Goal: Task Accomplishment & Management: Use online tool/utility

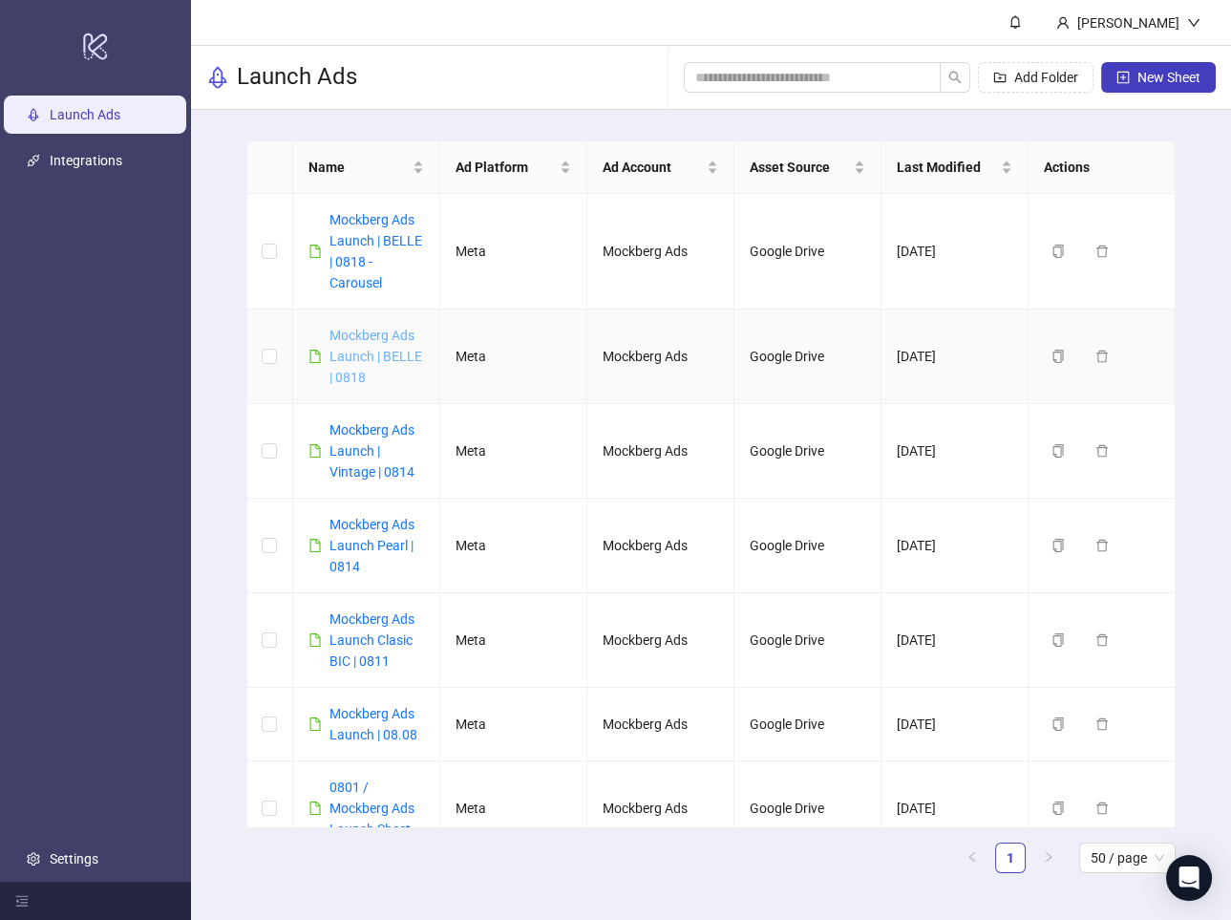
click at [382, 353] on link "Mockberg Ads Launch | BELLE | 0818" at bounding box center [376, 356] width 93 height 57
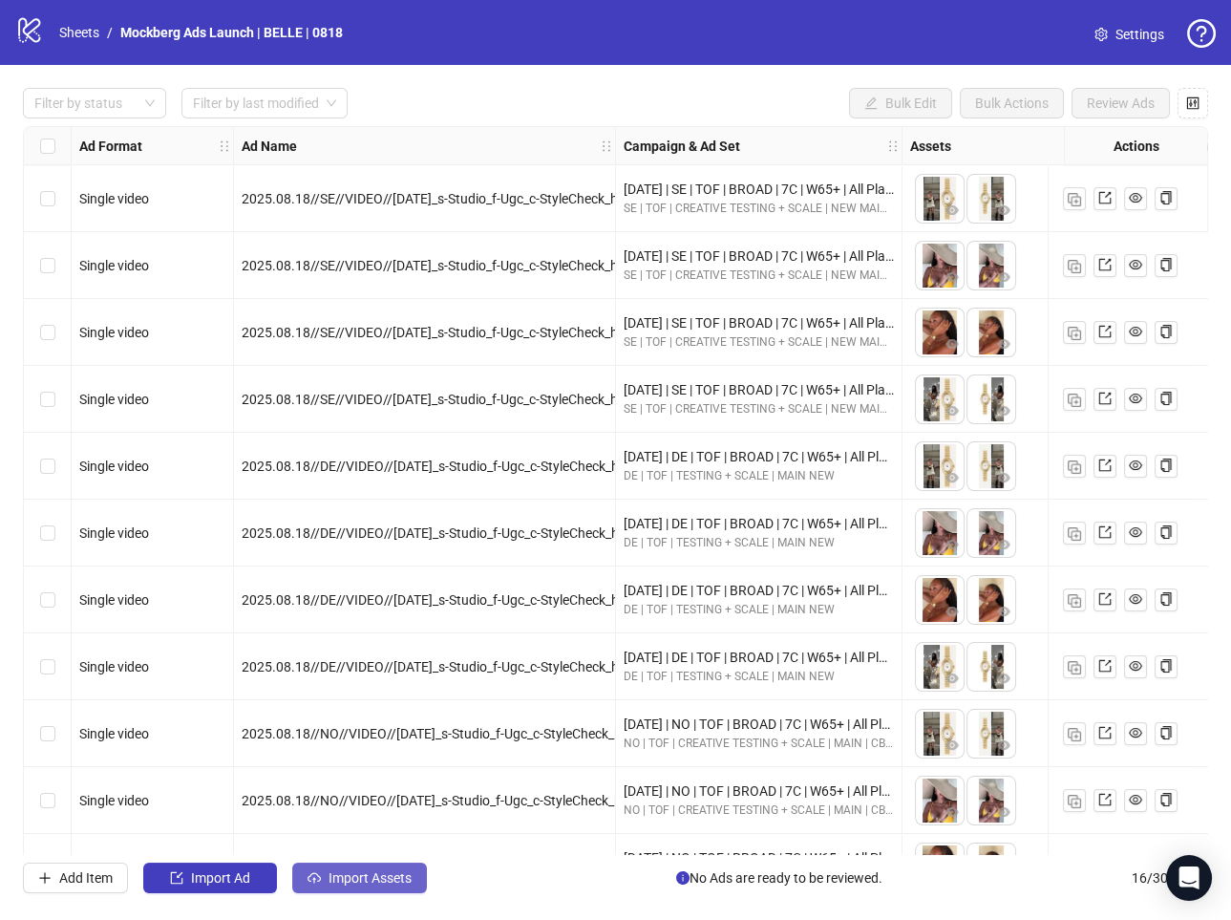
click at [333, 883] on span "Import Assets" at bounding box center [370, 877] width 83 height 15
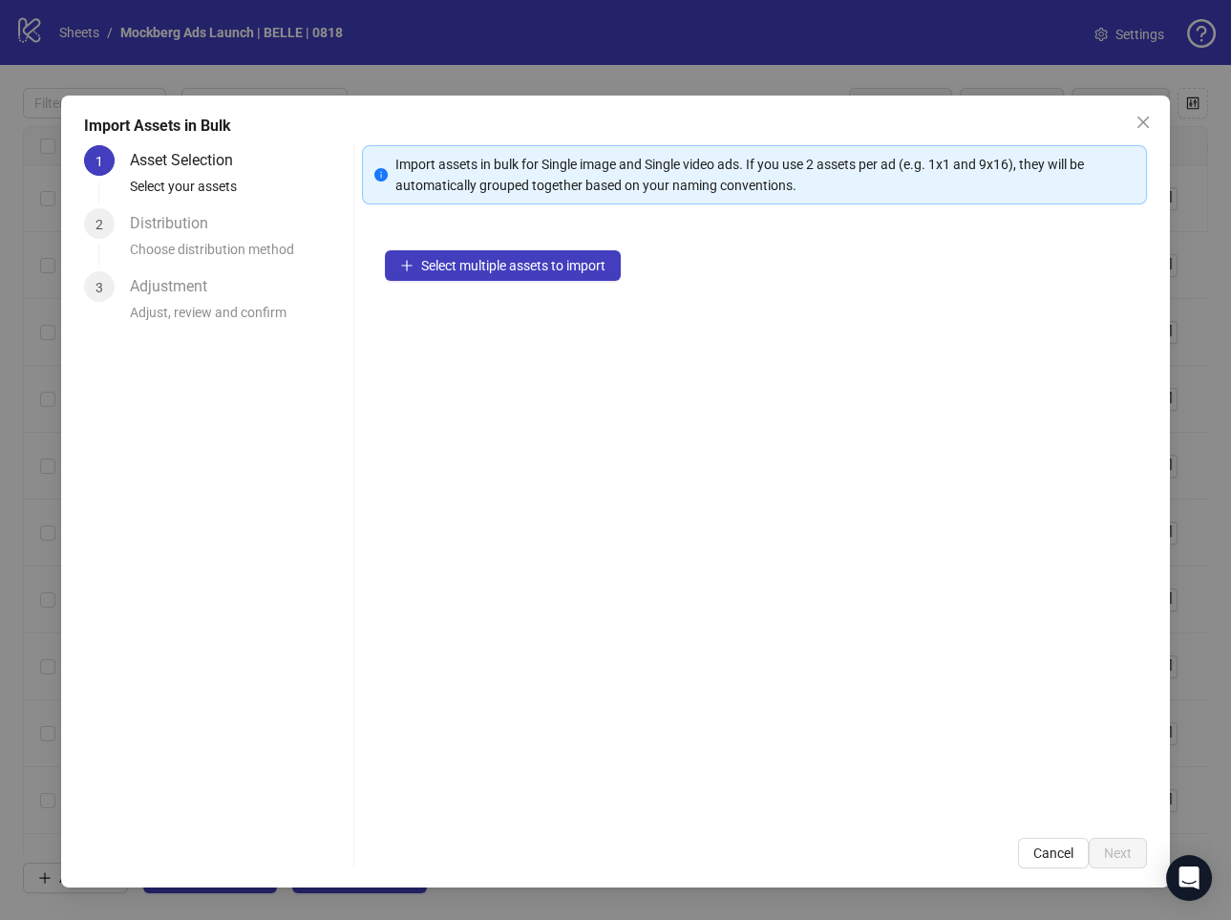
click at [59, 586] on div "Import Assets in Bulk 1 Asset Selection Select your assets 2 Distribution Choos…" at bounding box center [615, 460] width 1231 height 920
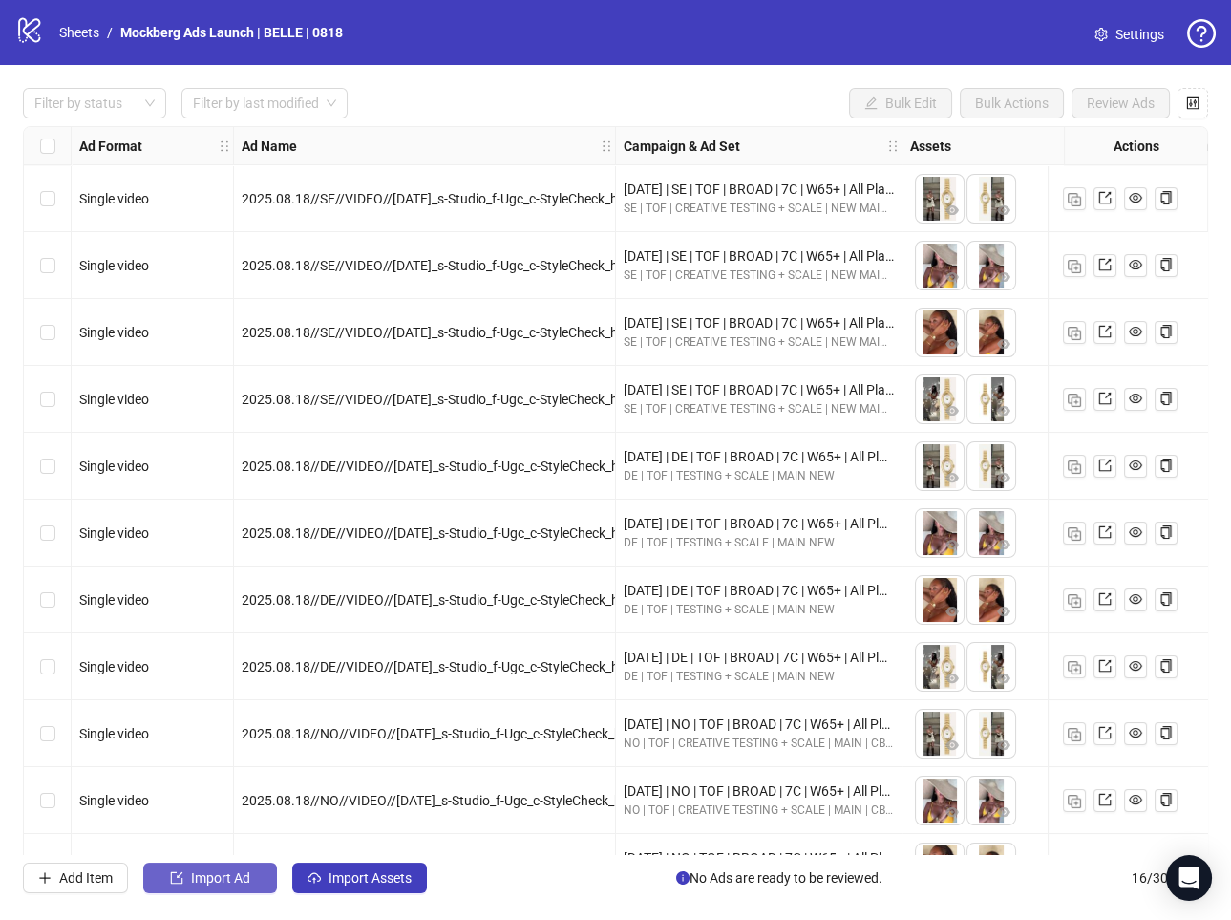
click at [230, 871] on span "Import Ad" at bounding box center [220, 877] width 59 height 15
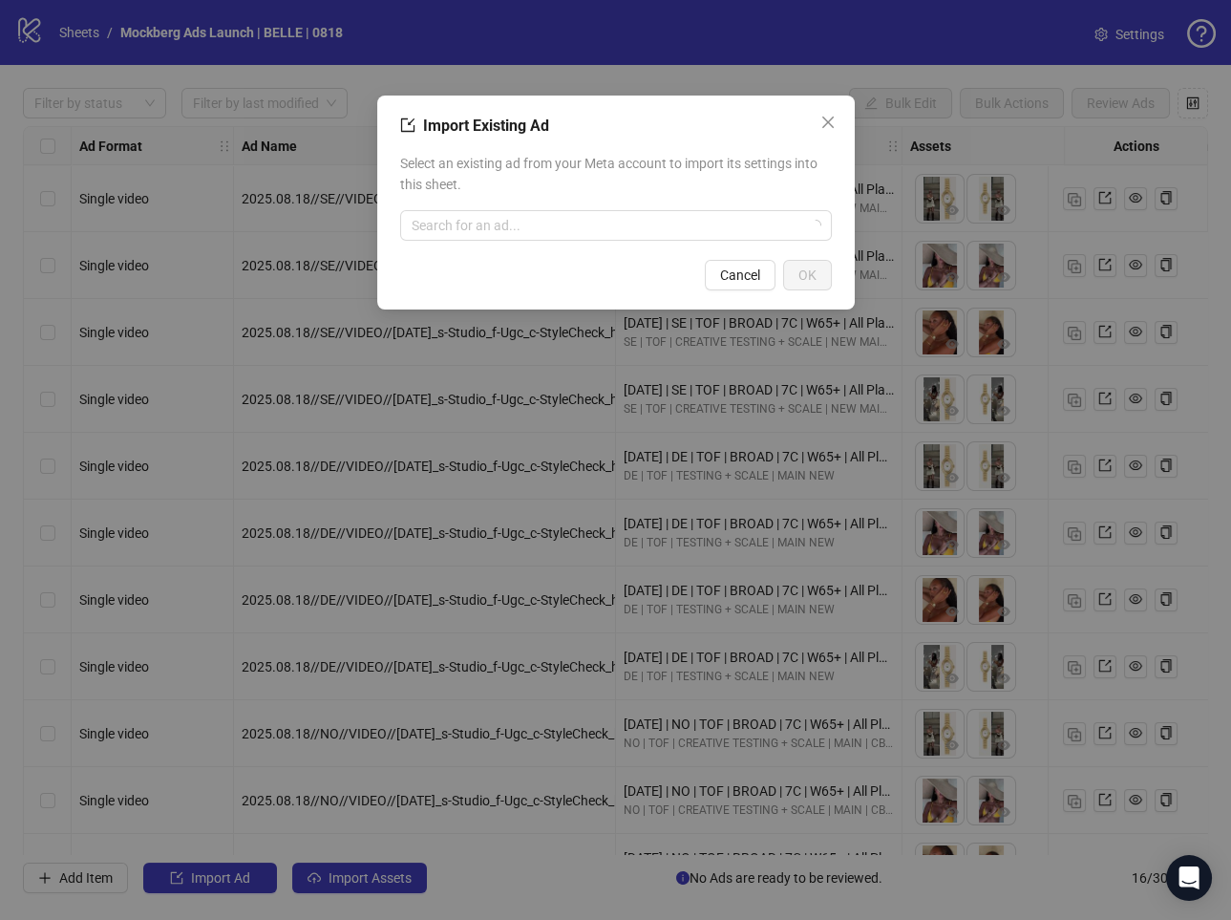
click at [261, 736] on div "Import Existing Ad Select an existing ad from your Meta account to import its s…" at bounding box center [615, 460] width 1231 height 920
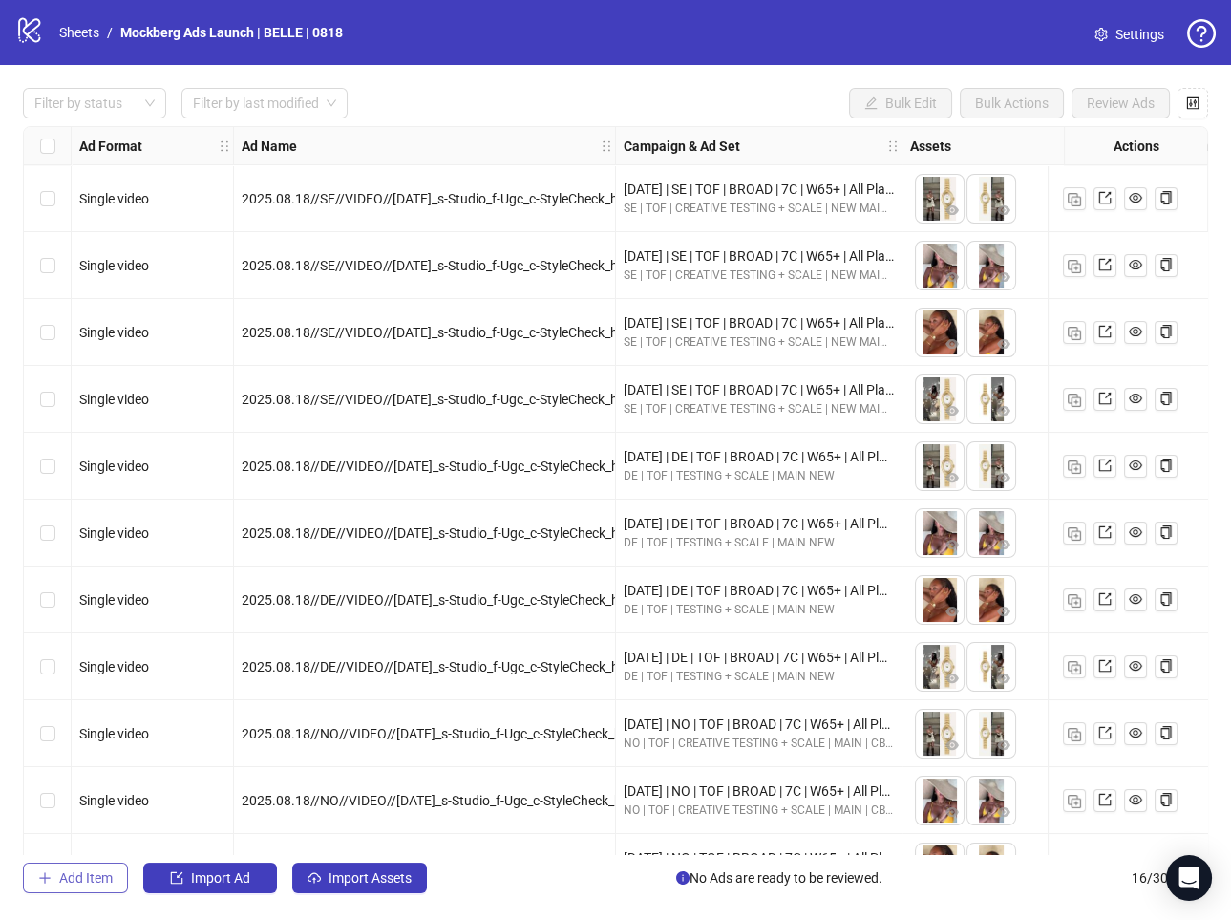
click at [79, 884] on span "Add Item" at bounding box center [85, 877] width 53 height 15
click at [380, 875] on span "Import Assets" at bounding box center [370, 877] width 83 height 15
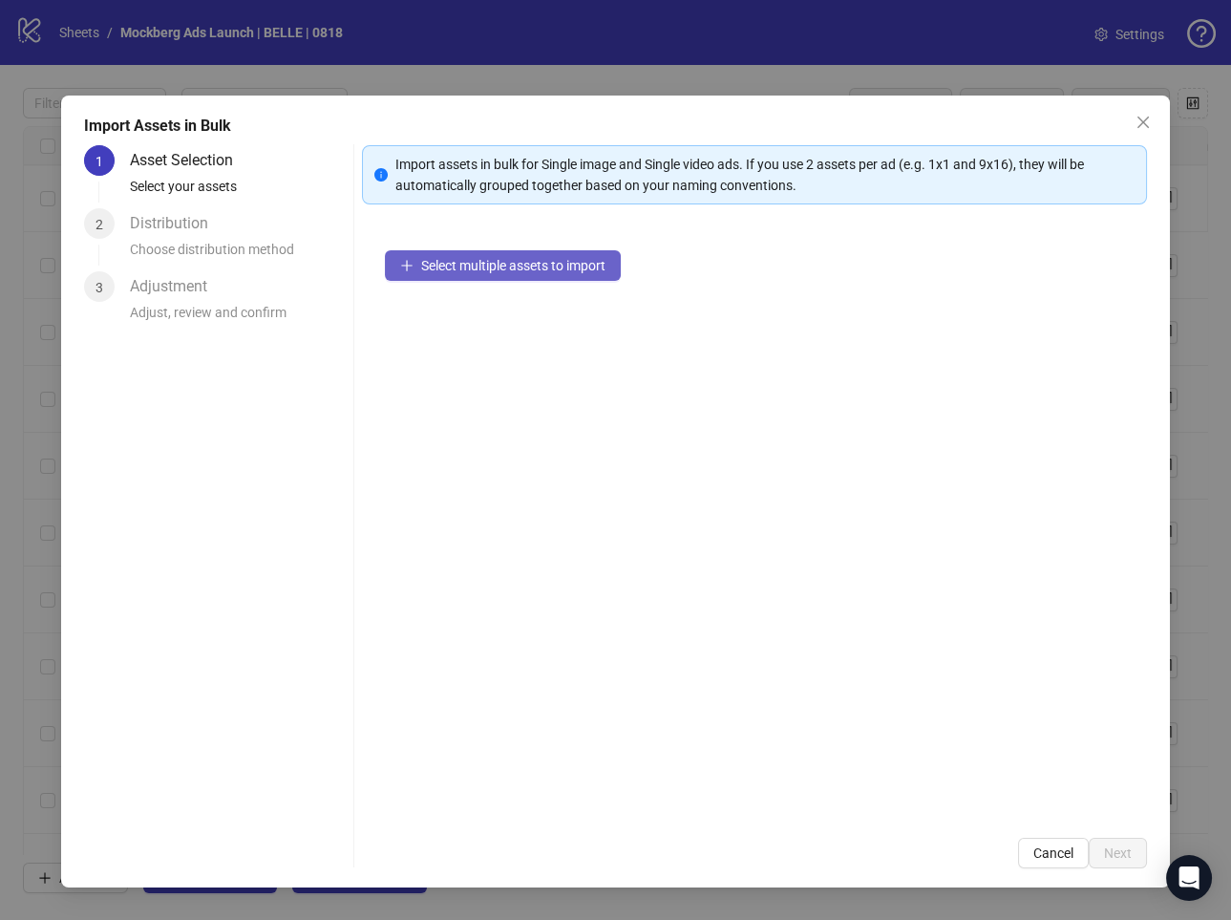
click at [559, 267] on span "Select multiple assets to import" at bounding box center [513, 265] width 184 height 15
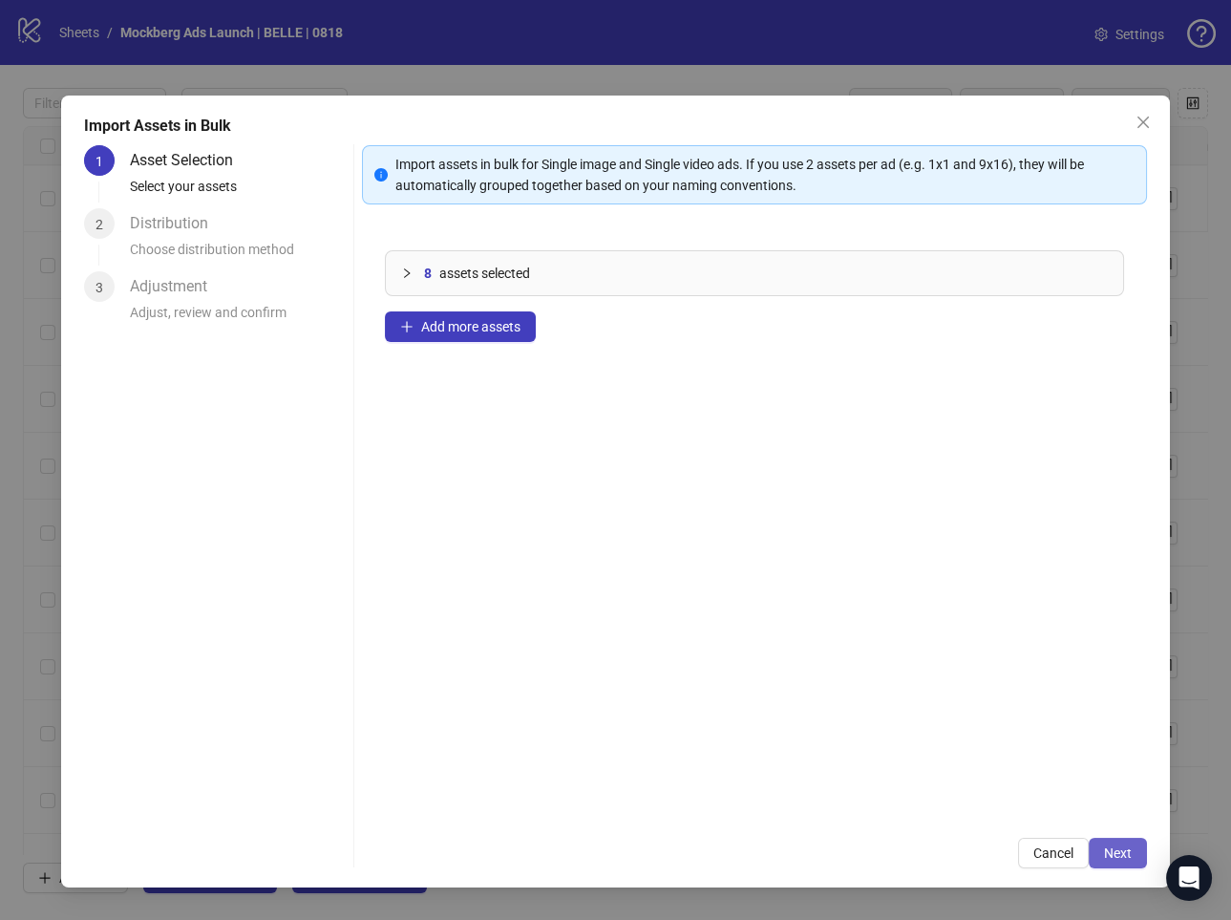
click at [1126, 846] on span "Next" at bounding box center [1118, 852] width 28 height 15
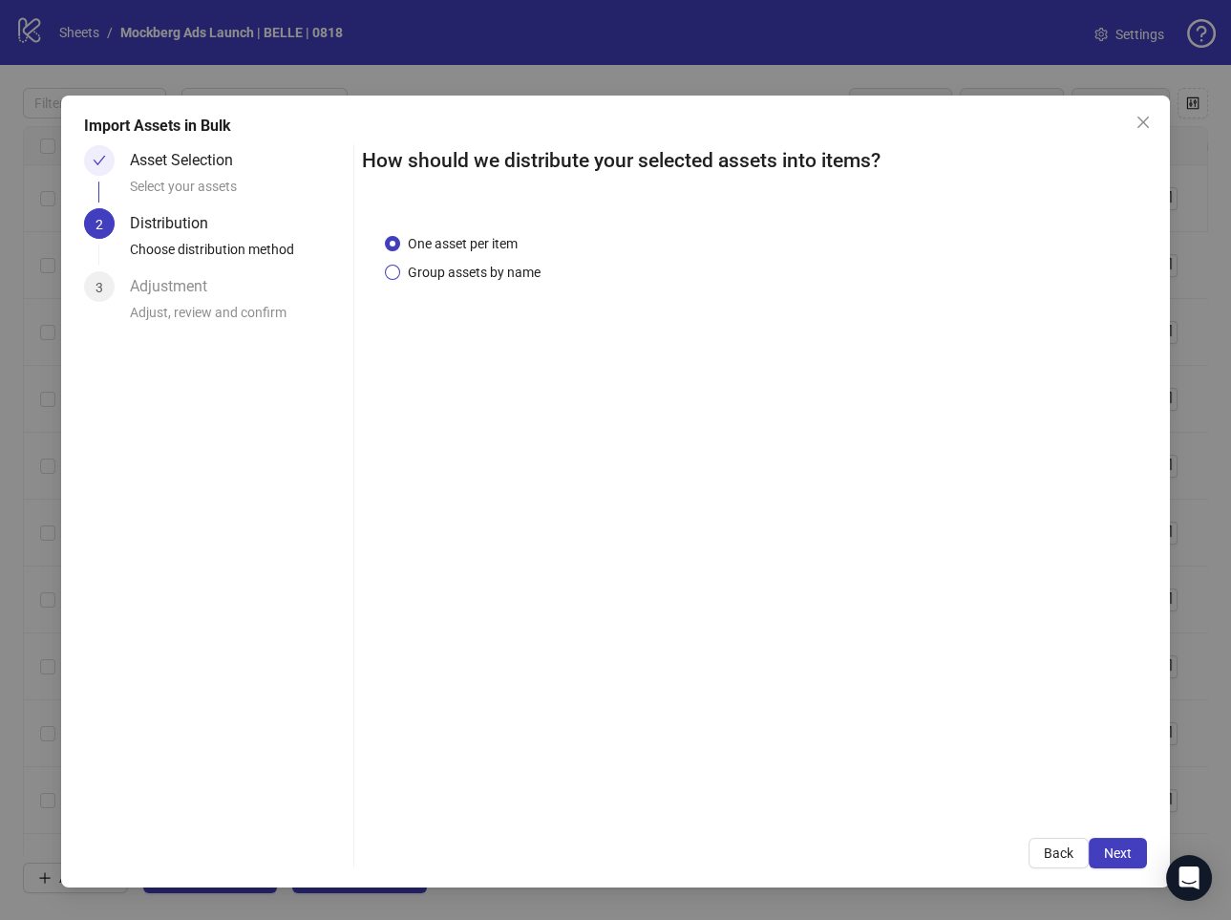
click at [513, 281] on span "Group assets by name" at bounding box center [474, 272] width 148 height 21
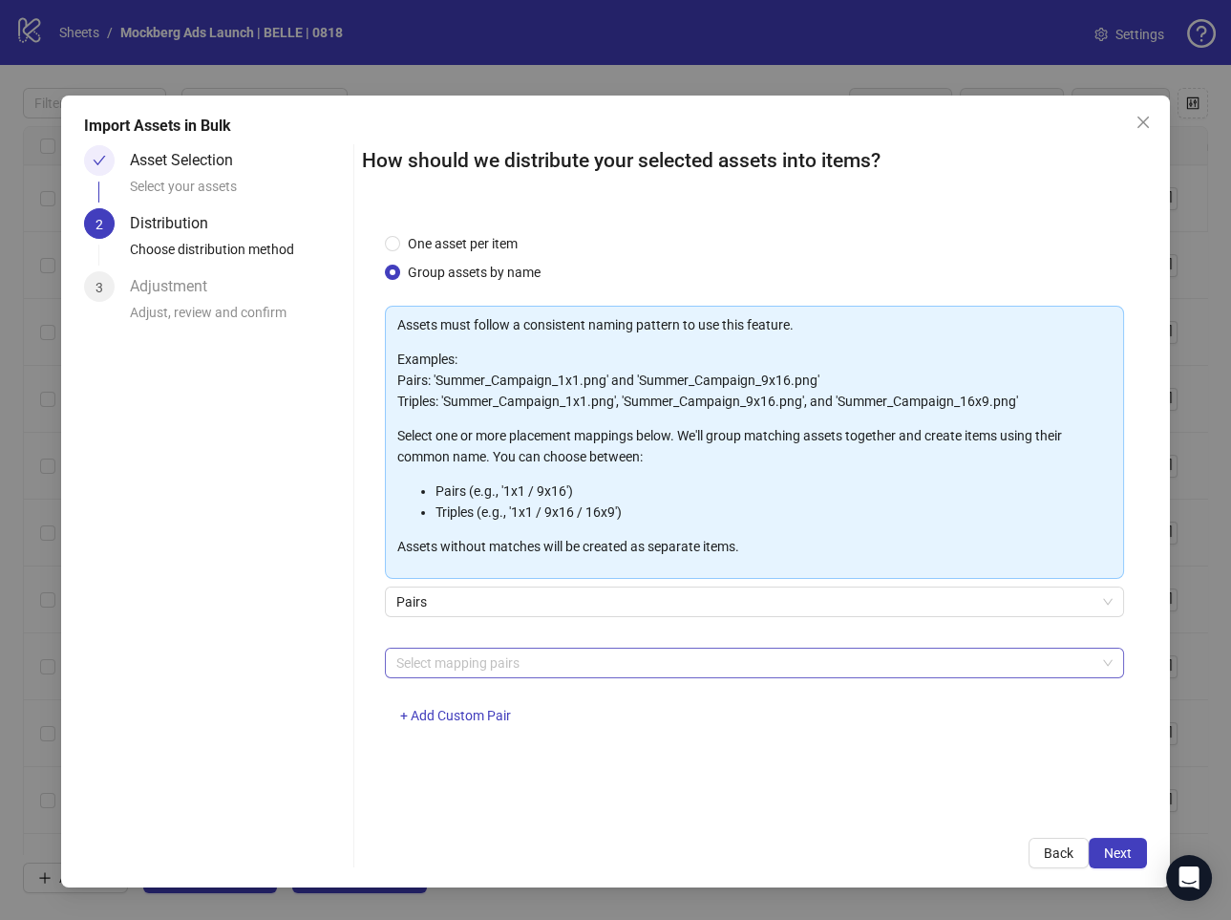
click at [537, 668] on div at bounding box center [744, 663] width 711 height 27
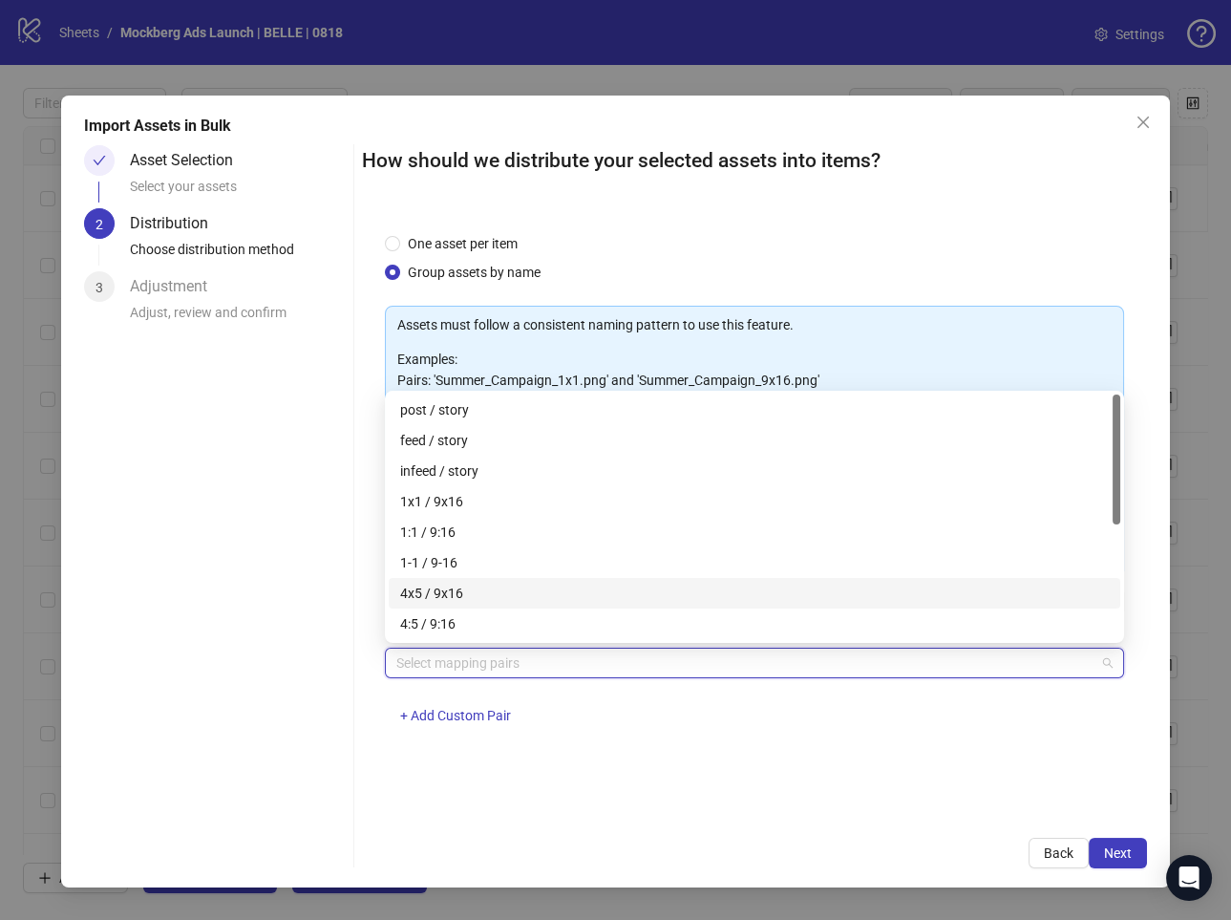
click at [504, 594] on div "4x5 / 9x16" at bounding box center [754, 593] width 709 height 21
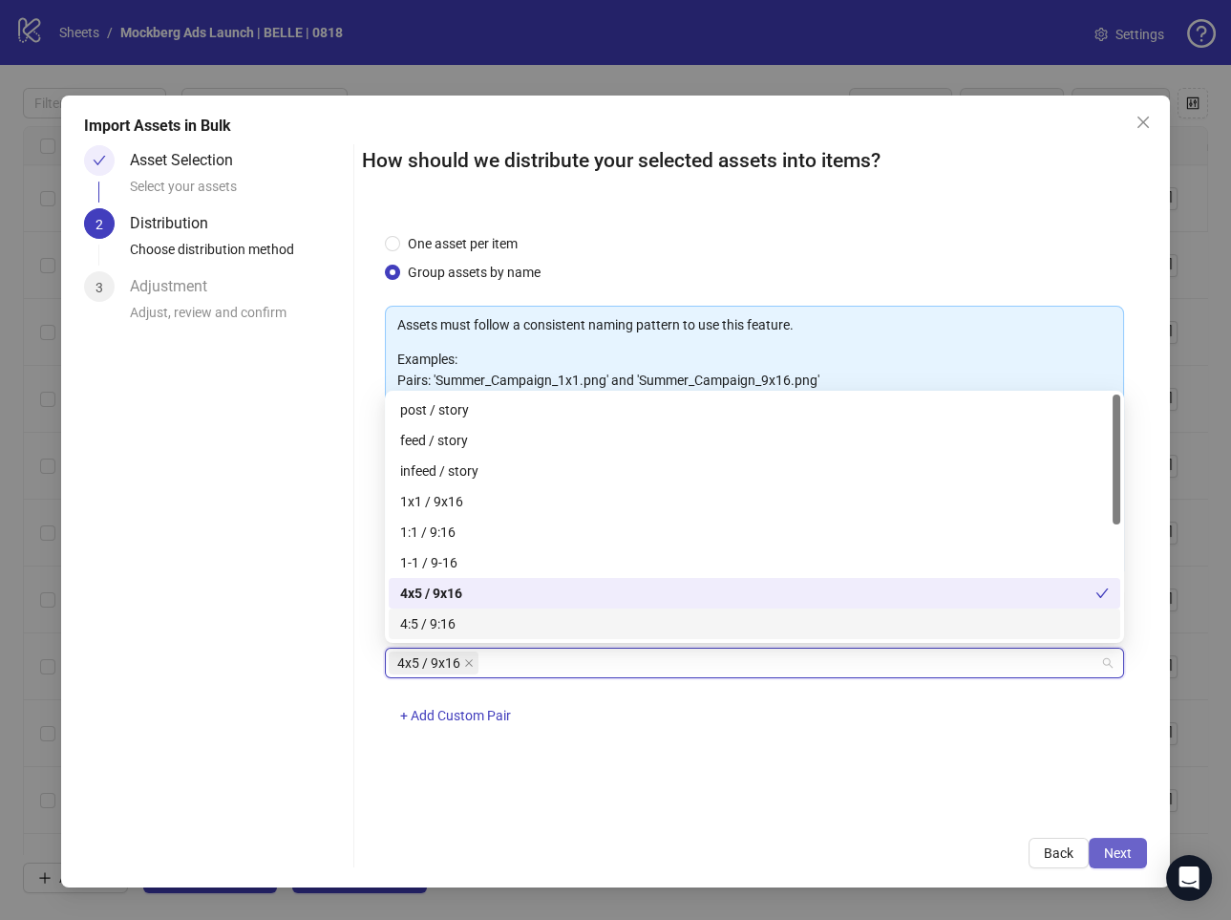
click at [1124, 847] on span "Next" at bounding box center [1118, 852] width 28 height 15
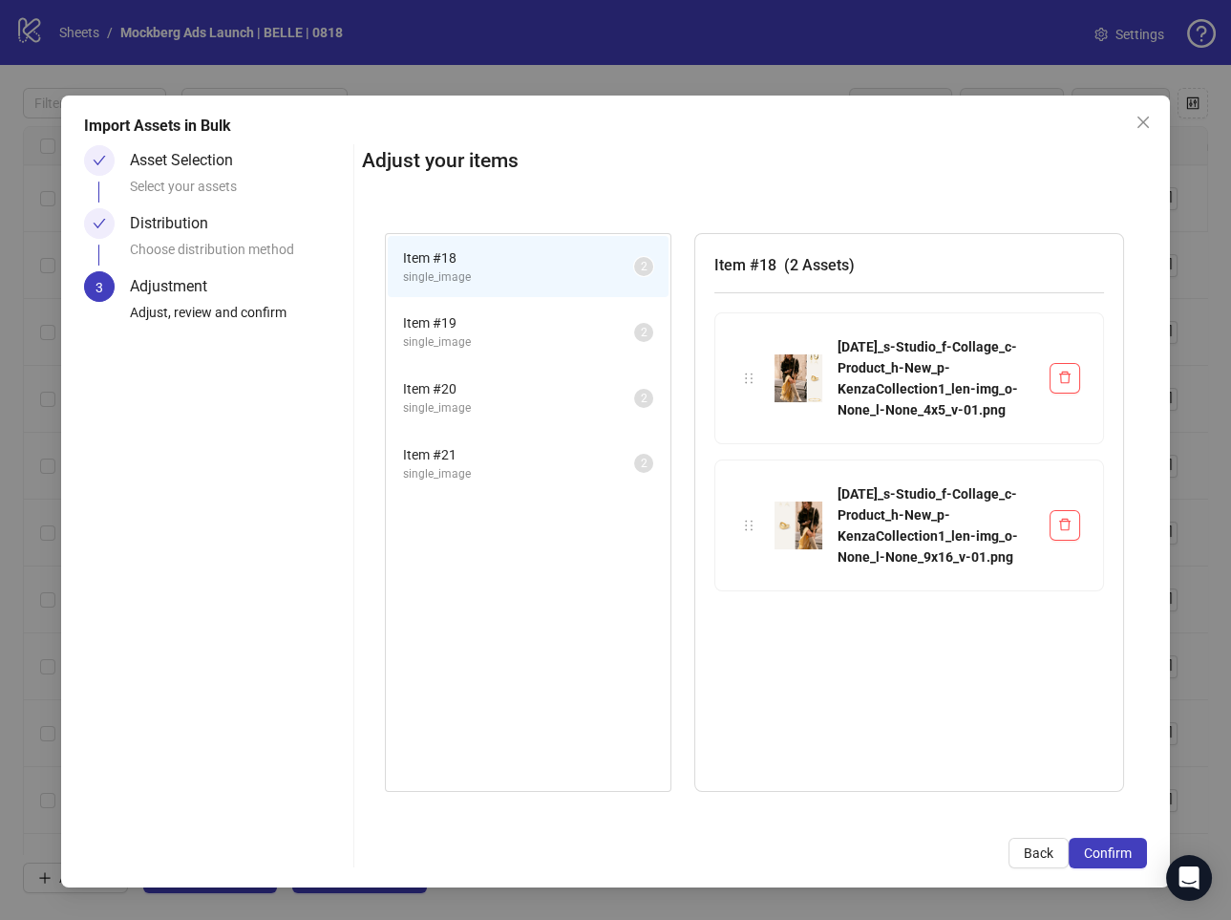
click at [554, 342] on span "single_image" at bounding box center [518, 342] width 231 height 18
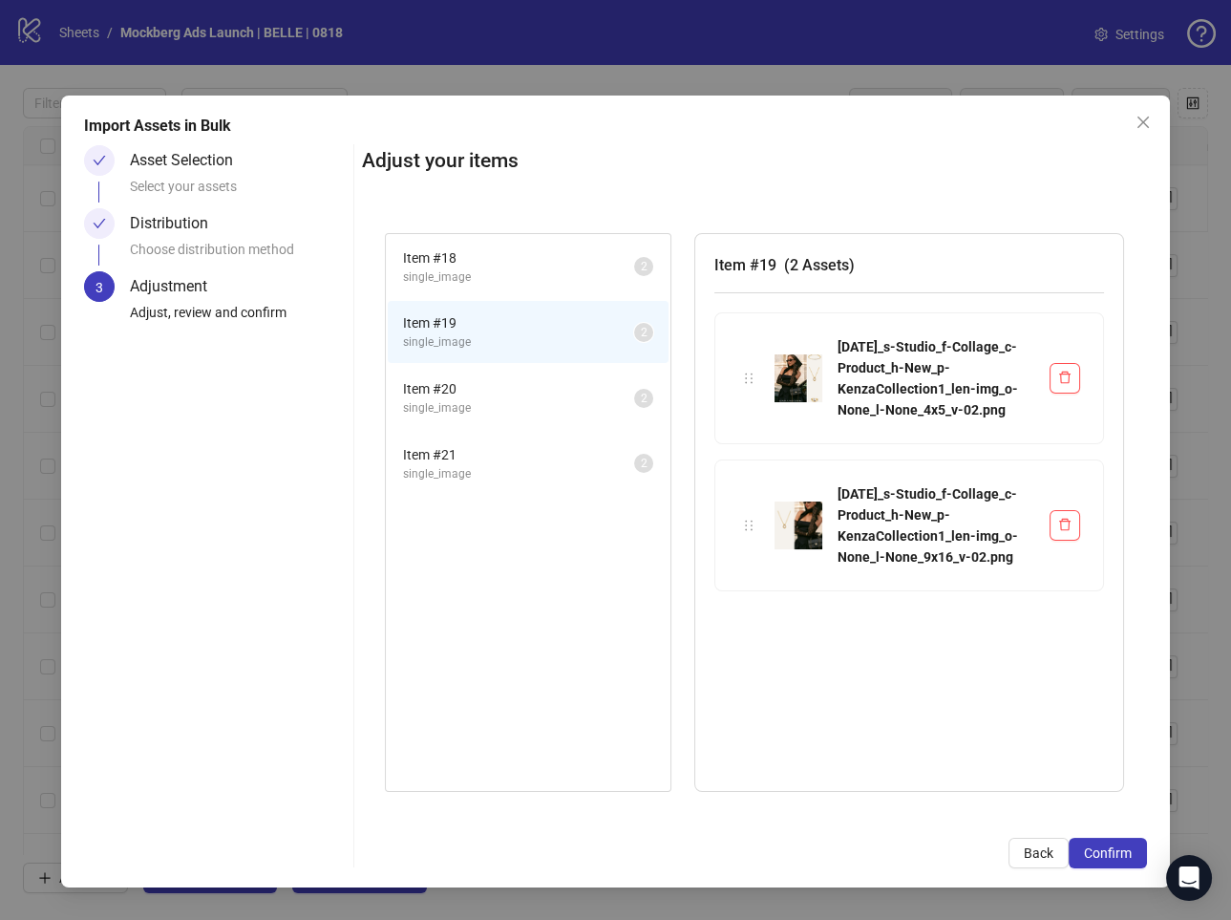
click at [551, 394] on span "Item # 20" at bounding box center [518, 388] width 231 height 21
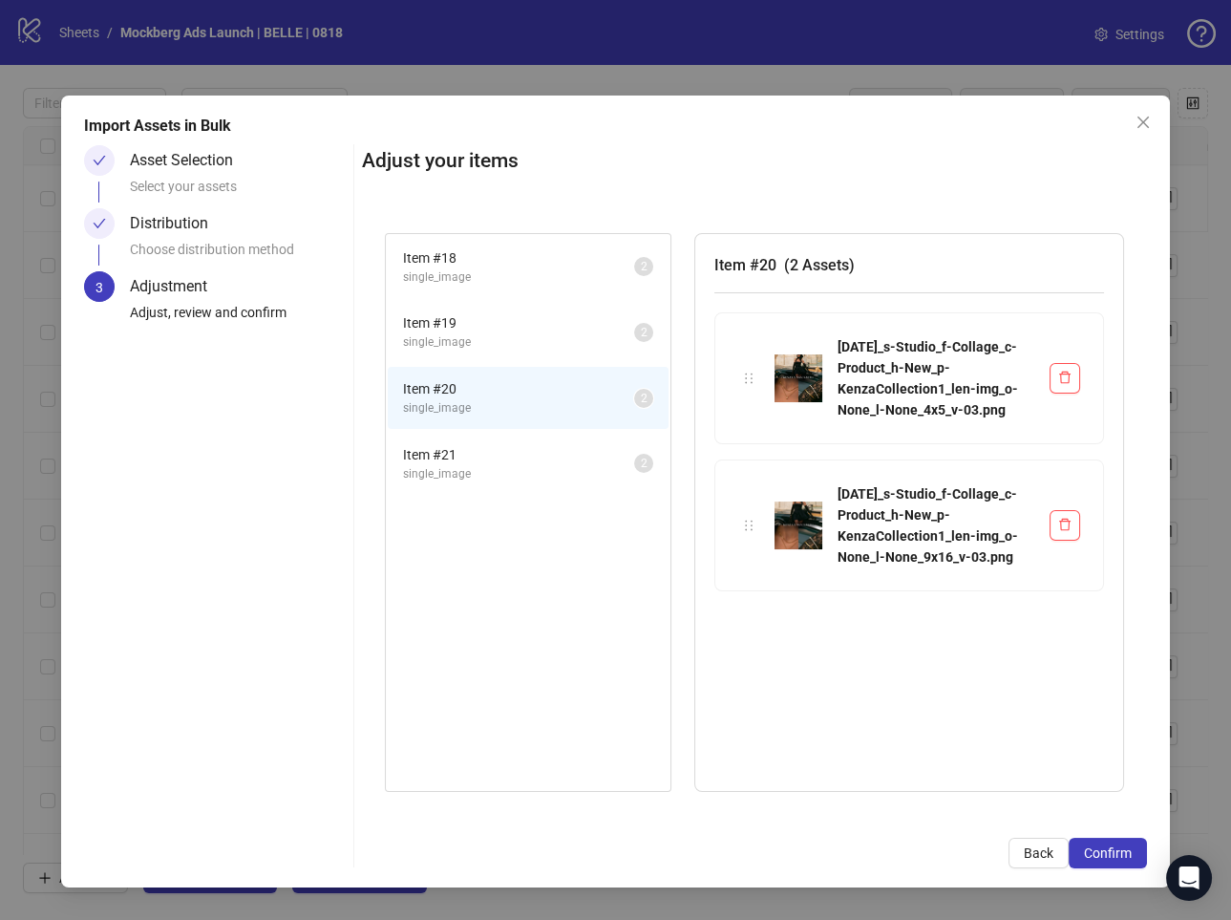
click at [535, 459] on span "Item # 21" at bounding box center [518, 454] width 231 height 21
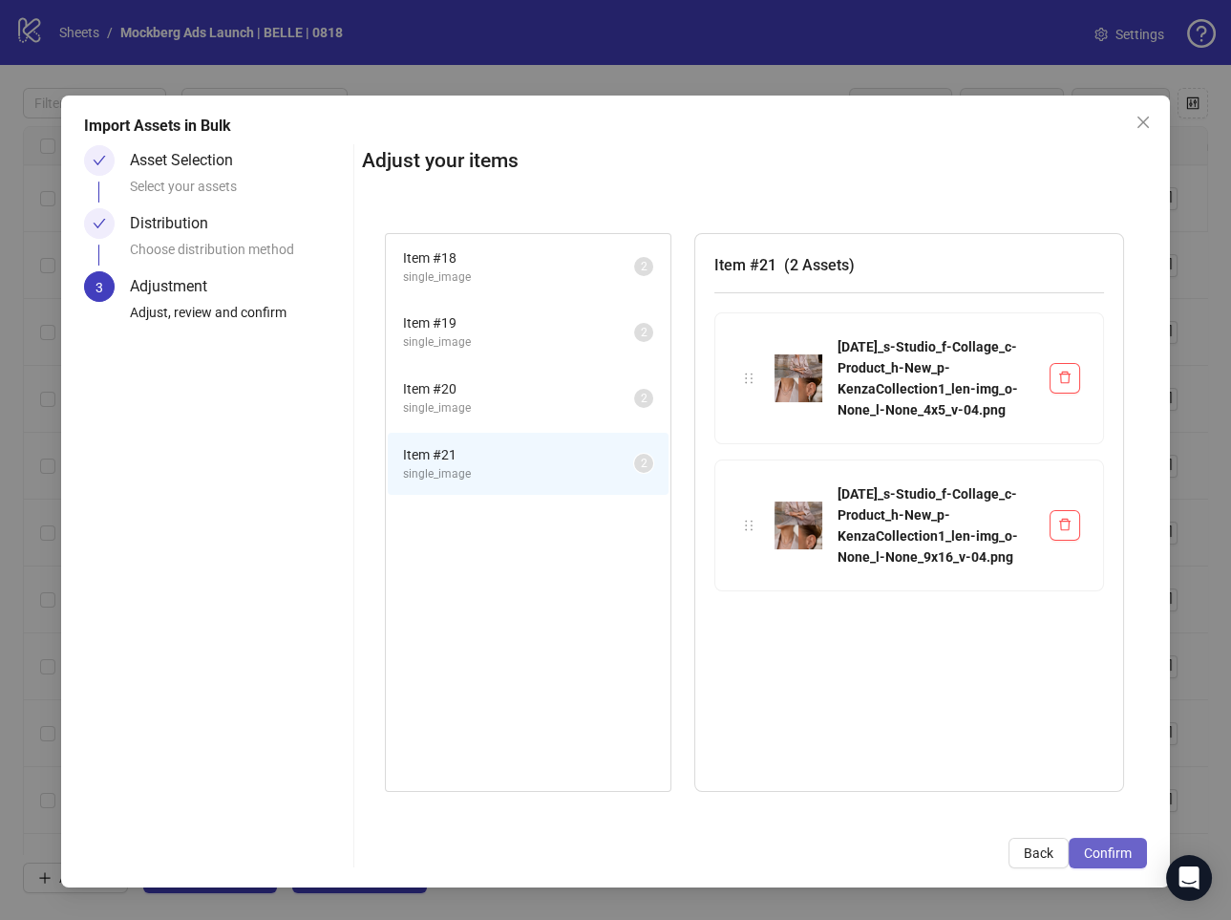
click at [1105, 858] on span "Confirm" at bounding box center [1108, 852] width 48 height 15
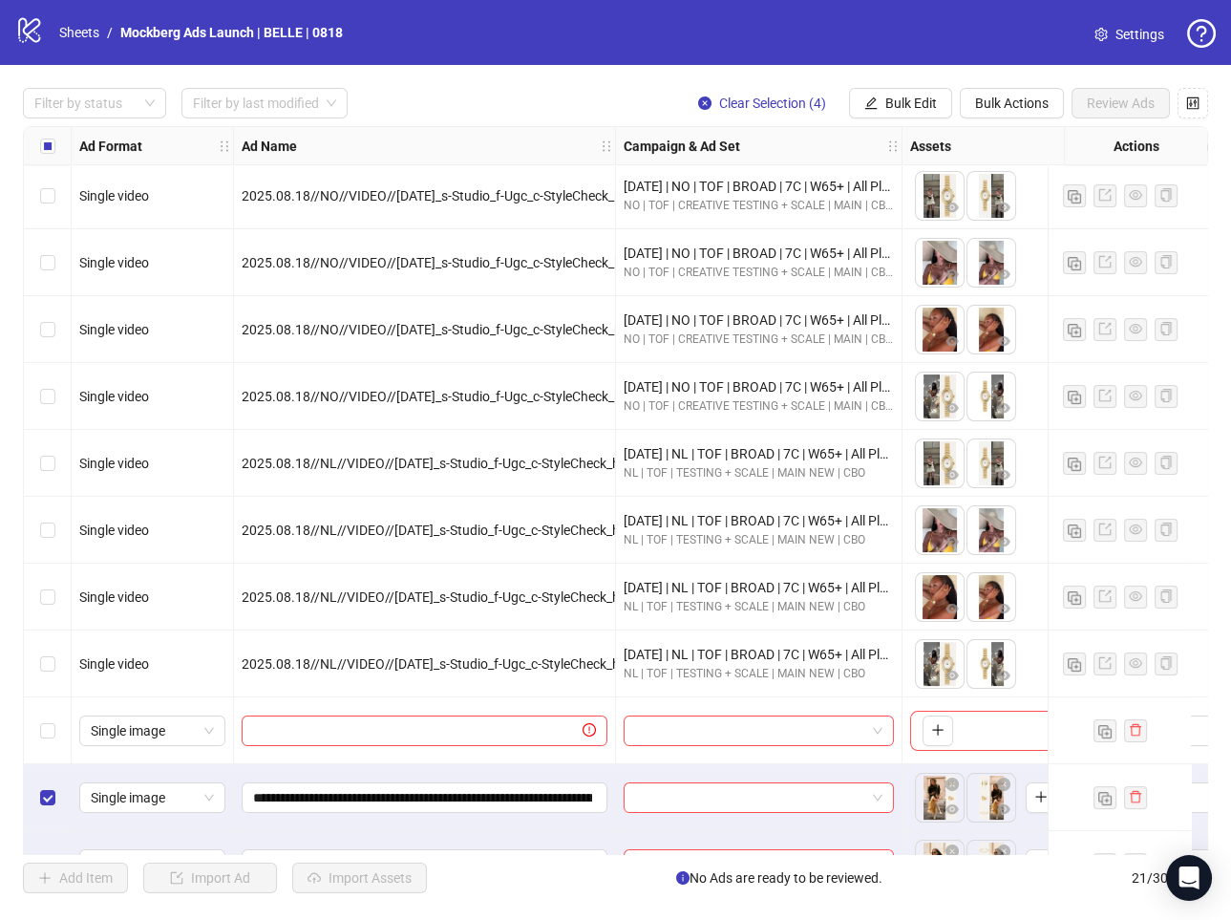
scroll to position [722, 0]
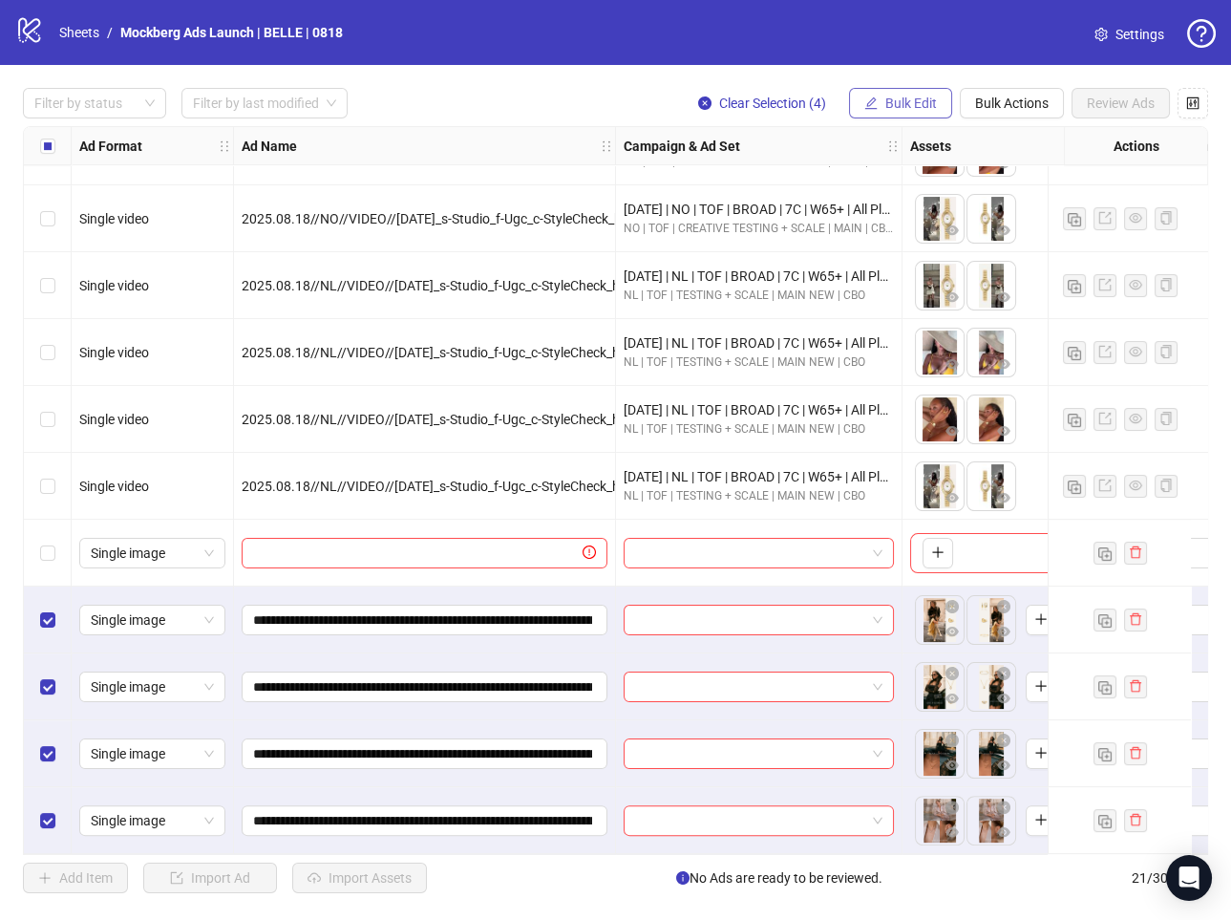
click at [918, 98] on span "Bulk Edit" at bounding box center [912, 103] width 52 height 15
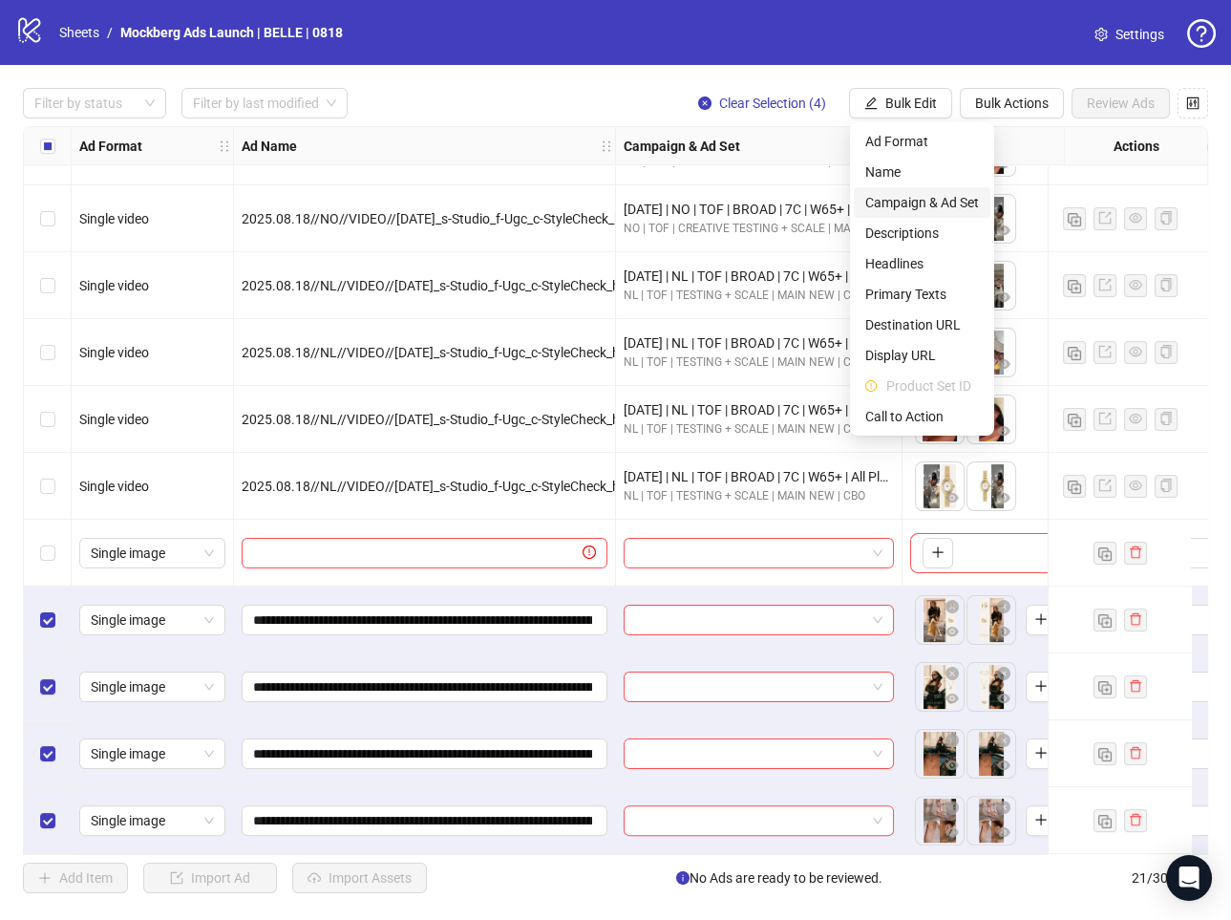
click at [920, 192] on span "Campaign & Ad Set" at bounding box center [923, 202] width 114 height 21
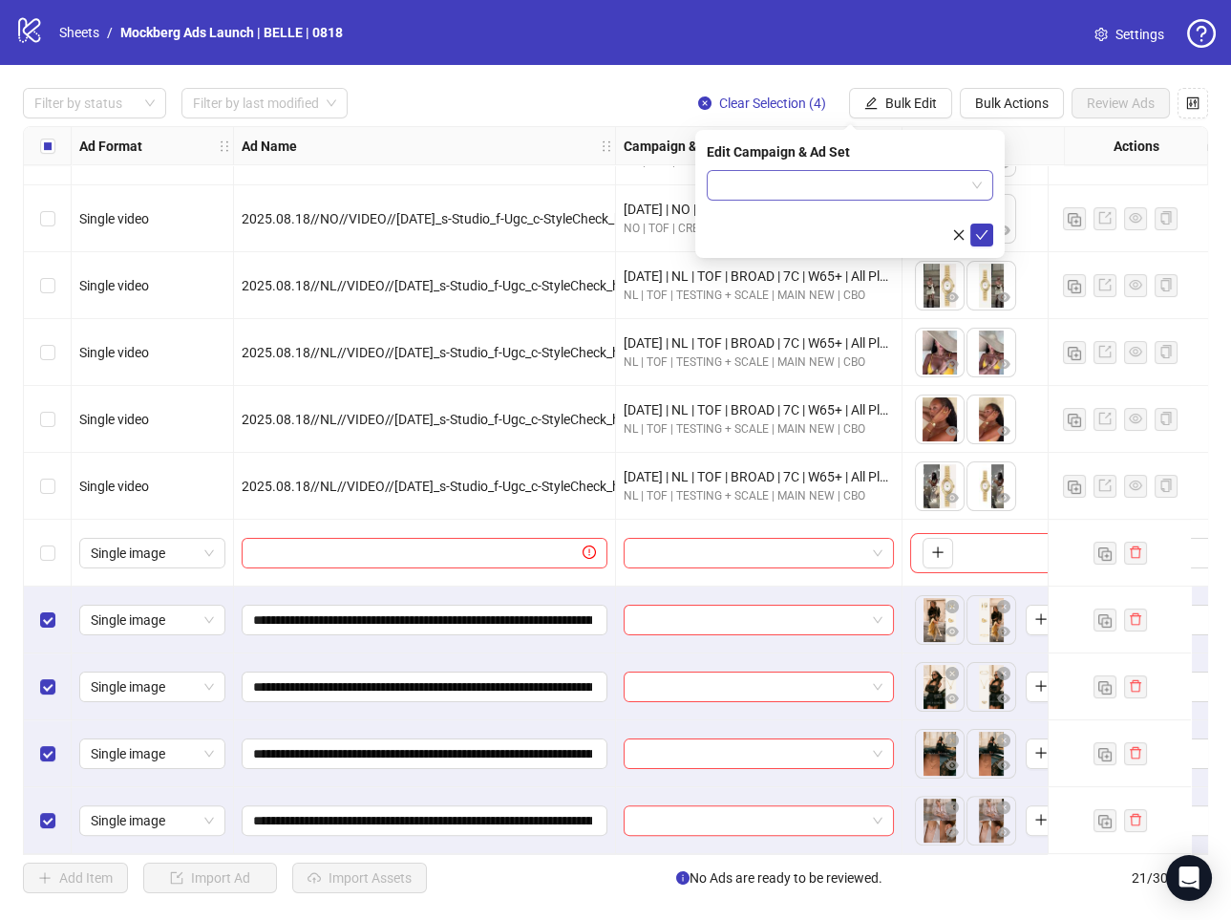
click at [896, 181] on input "search" at bounding box center [841, 185] width 246 height 29
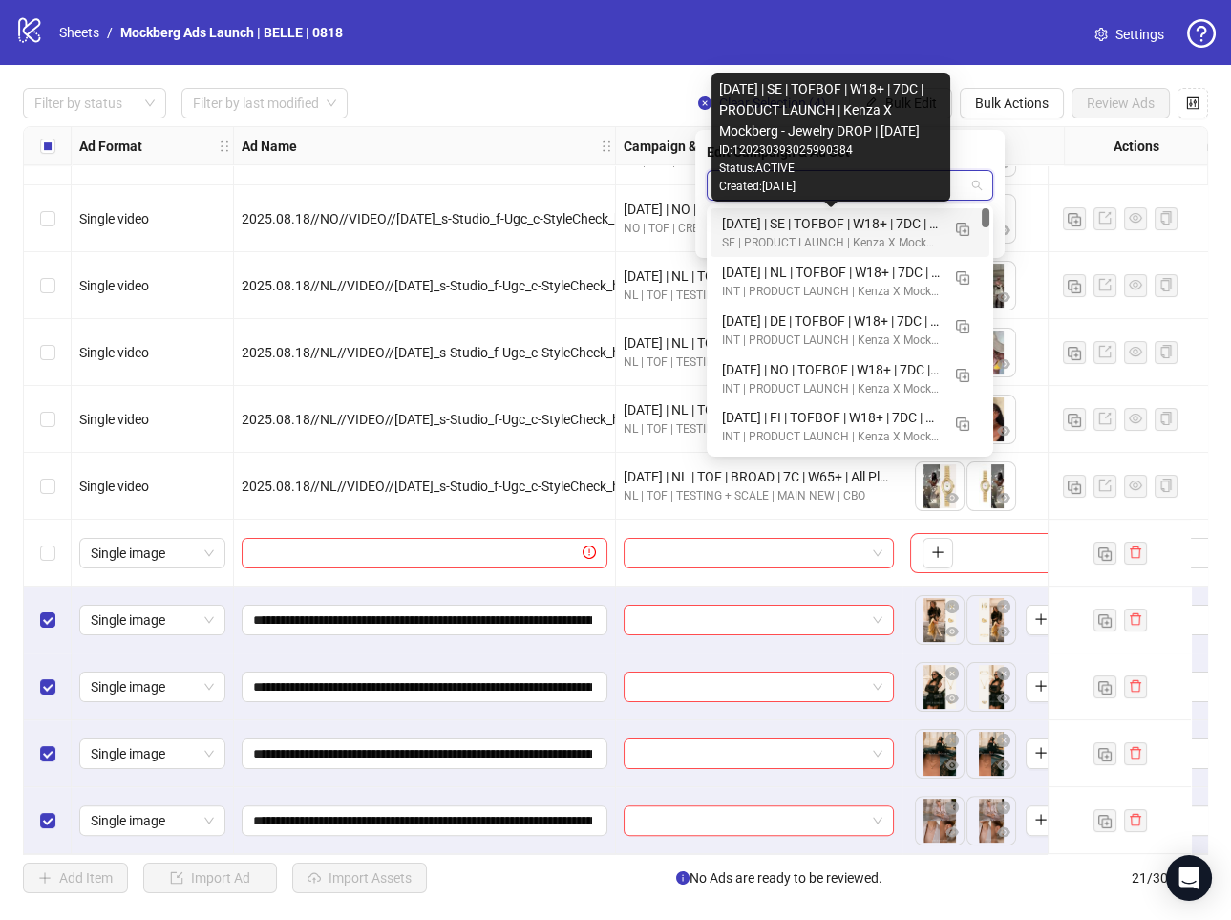
click at [904, 225] on div "[DATE] | SE | TOFBOF | W18+ | 7DC | PRODUCT LAUNCH | Kenza X Mockberg - Jewelry…" at bounding box center [831, 223] width 218 height 21
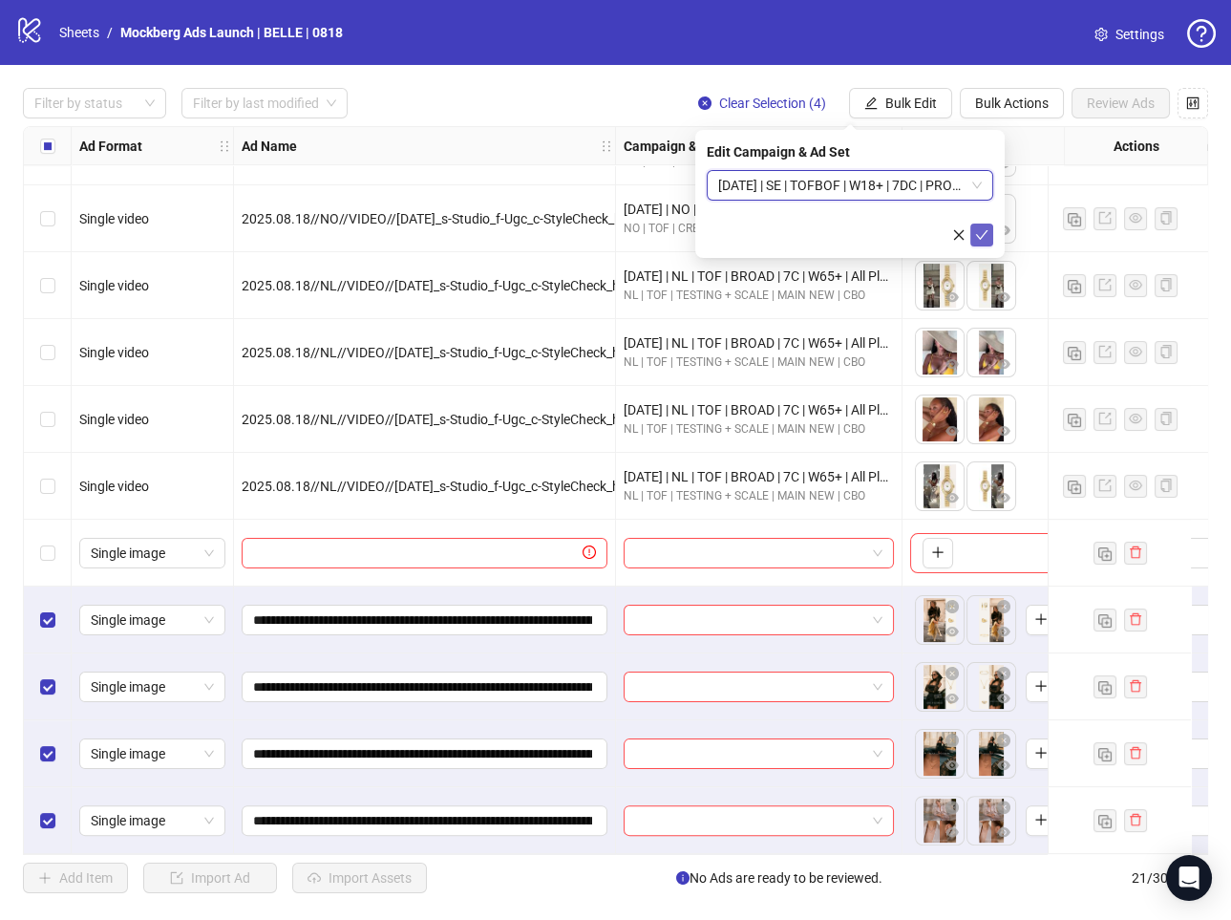
click at [988, 237] on icon "check" at bounding box center [981, 234] width 13 height 13
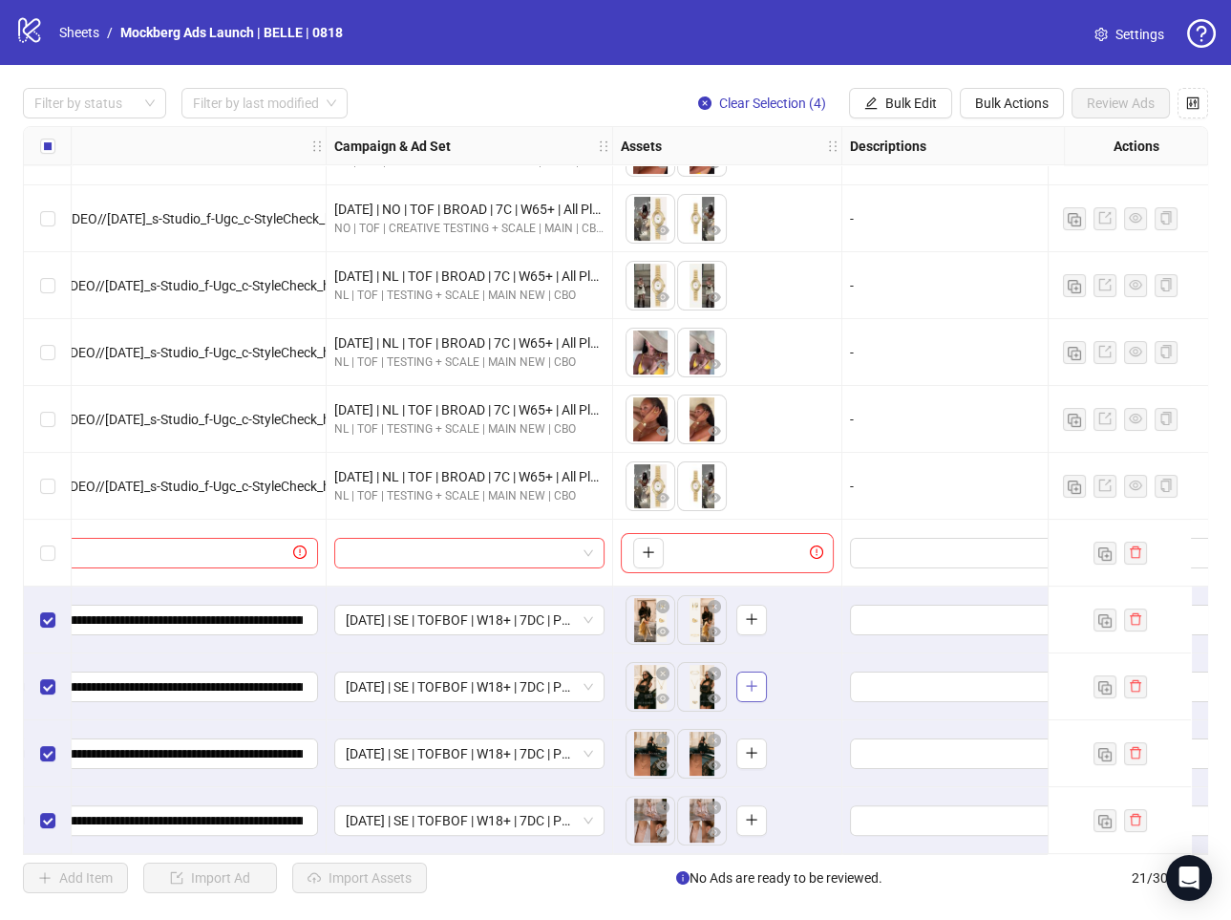
scroll to position [722, 479]
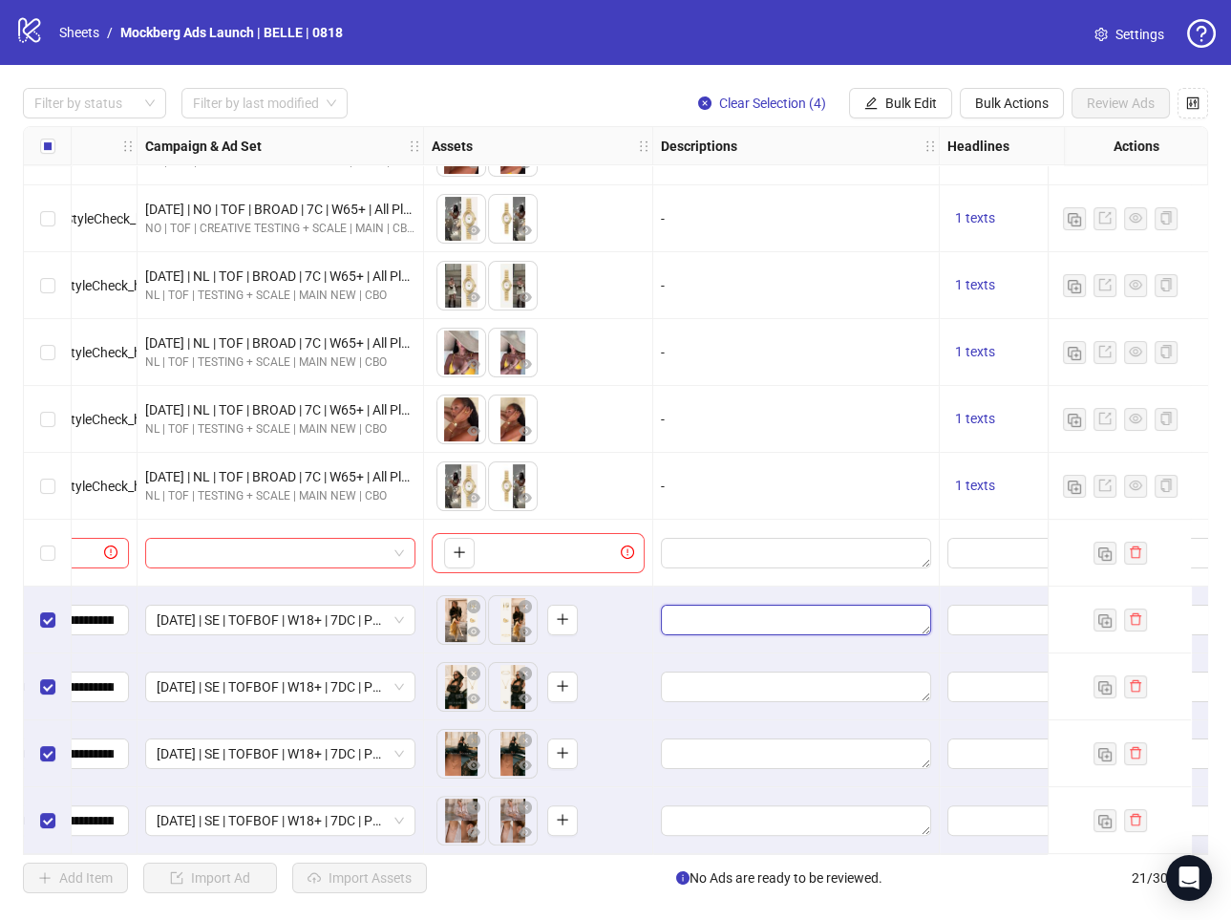
click at [789, 613] on textarea "Edit values" at bounding box center [796, 620] width 270 height 31
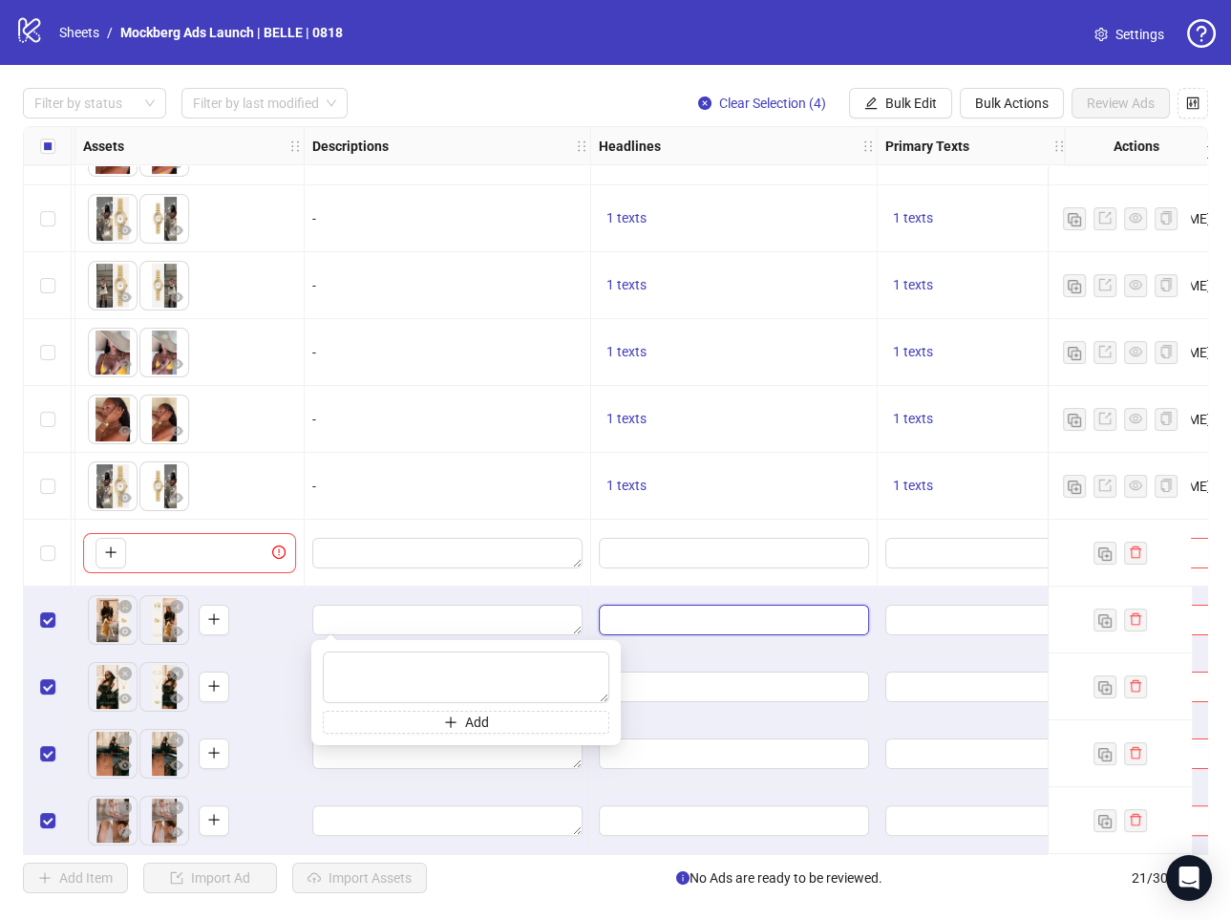
click at [844, 611] on input "Edit values" at bounding box center [732, 619] width 244 height 21
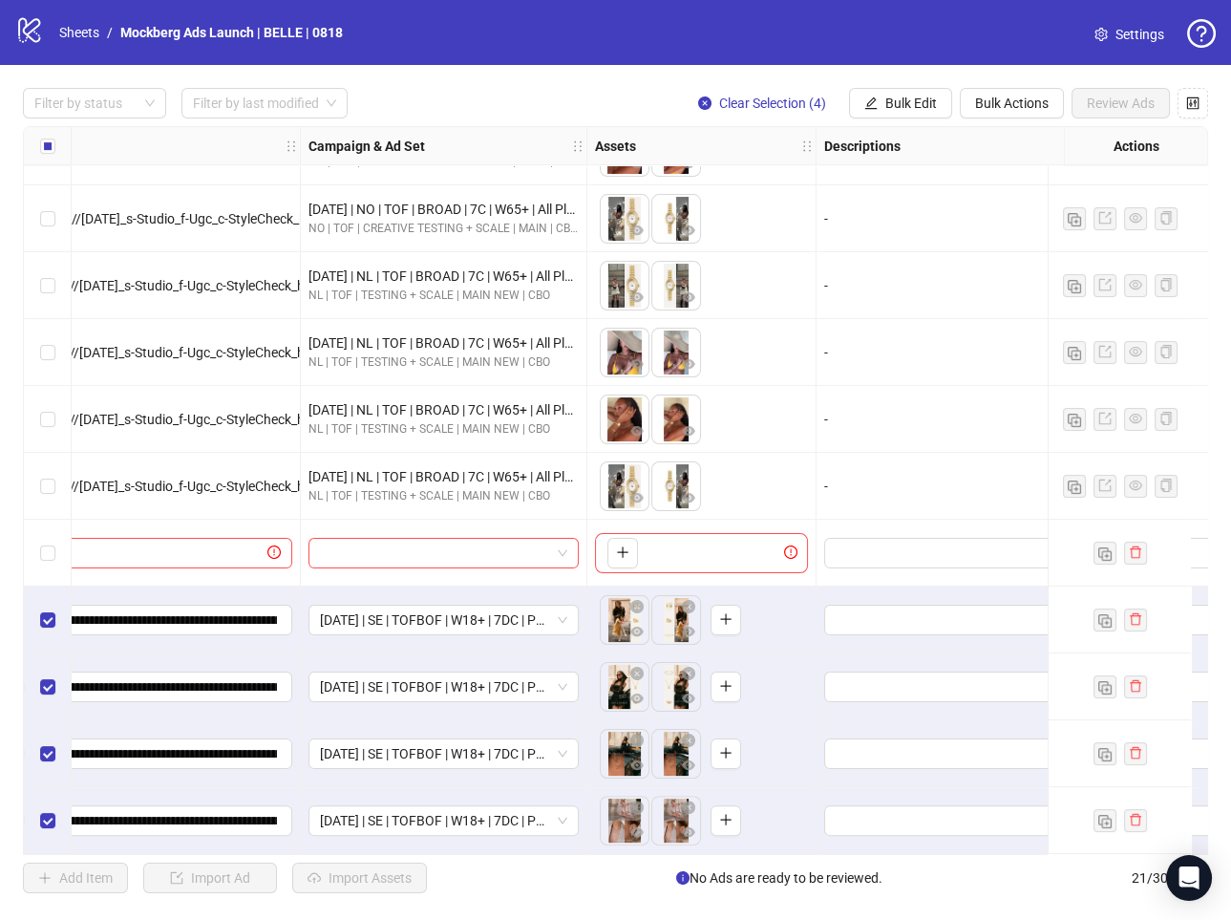
scroll to position [722, 0]
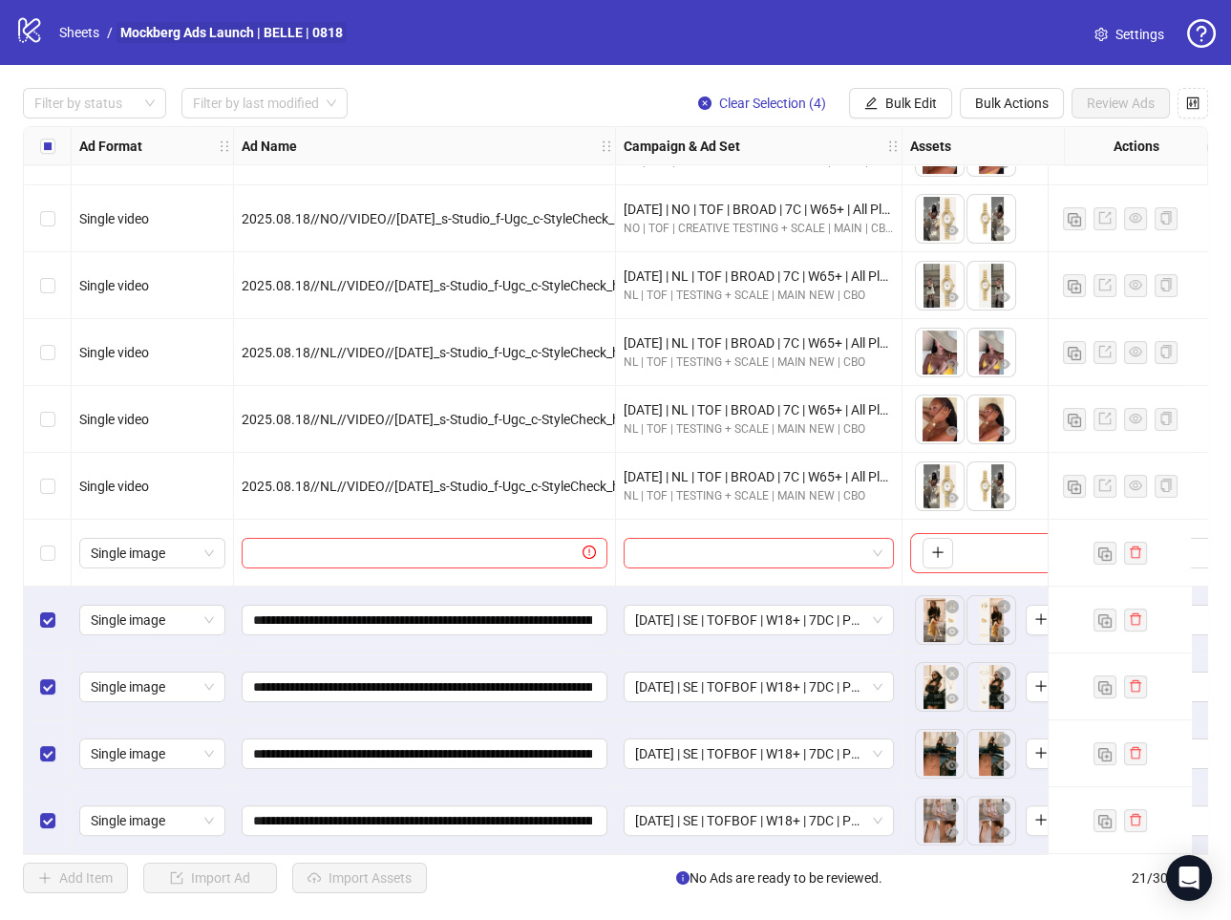
click at [166, 32] on link "Mockberg Ads Launch | BELLE | 0818" at bounding box center [232, 32] width 230 height 21
click at [82, 31] on link "Sheets" at bounding box center [79, 32] width 48 height 21
